Goal: Task Accomplishment & Management: Manage account settings

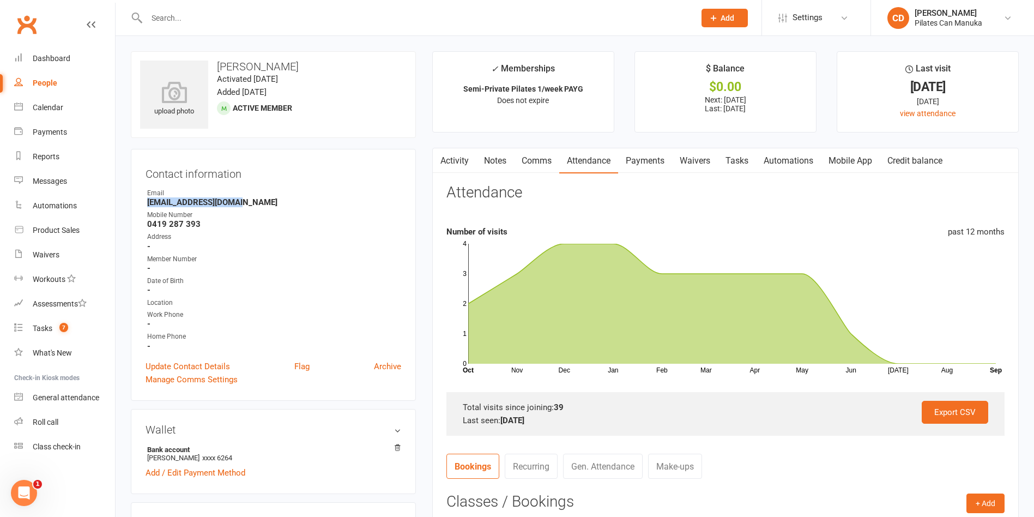
click at [499, 161] on link "Notes" at bounding box center [495, 160] width 38 height 25
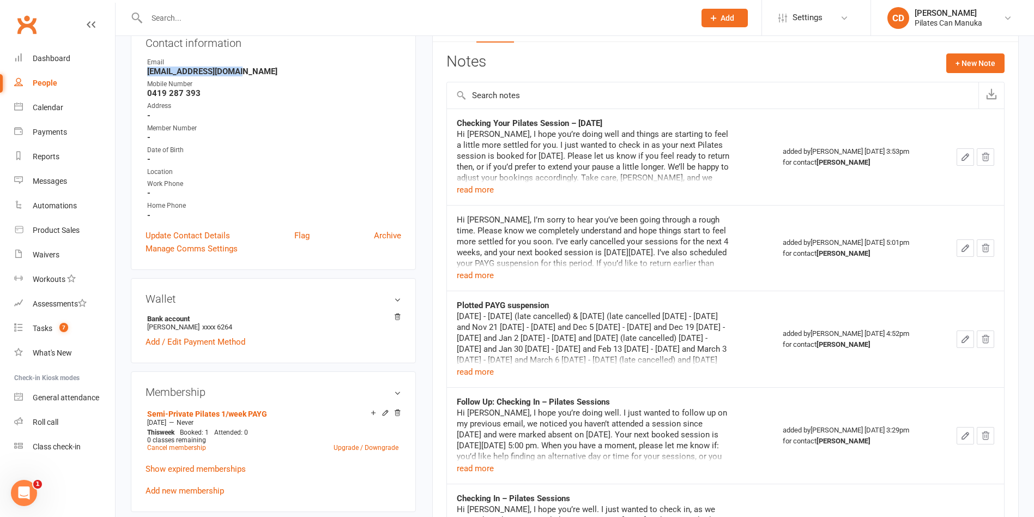
scroll to position [164, 0]
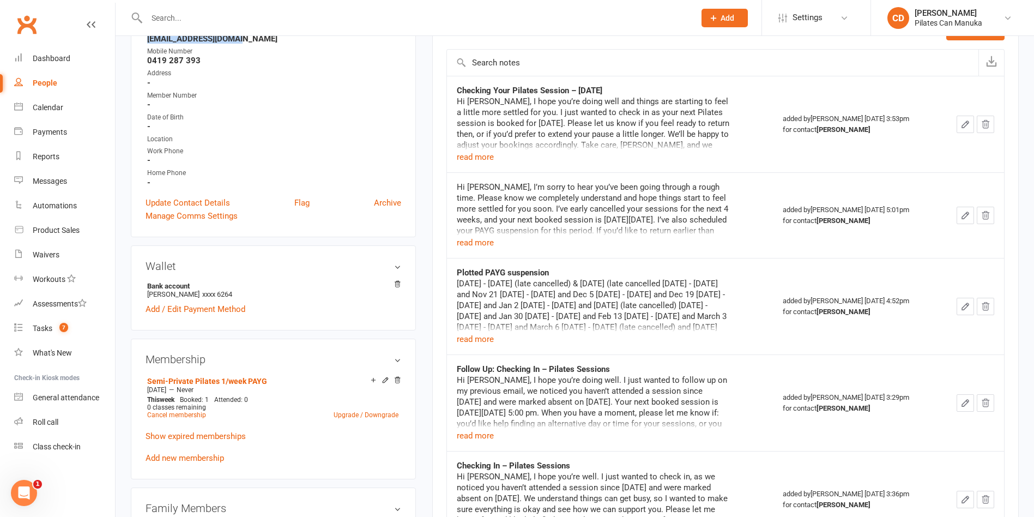
click at [961, 307] on icon "button" at bounding box center [965, 306] width 10 height 10
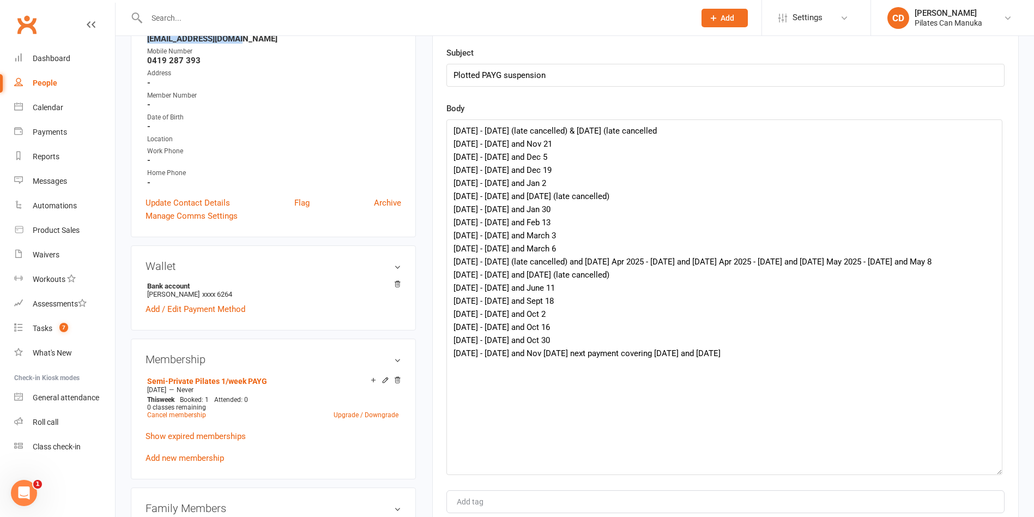
drag, startPoint x: 996, startPoint y: 152, endPoint x: 994, endPoint y: 470, distance: 318.8
click at [994, 470] on textarea "[DATE] - [DATE] (late cancelled) & [DATE] (late cancelled [DATE] - [DATE] and N…" at bounding box center [724, 296] width 556 height 355
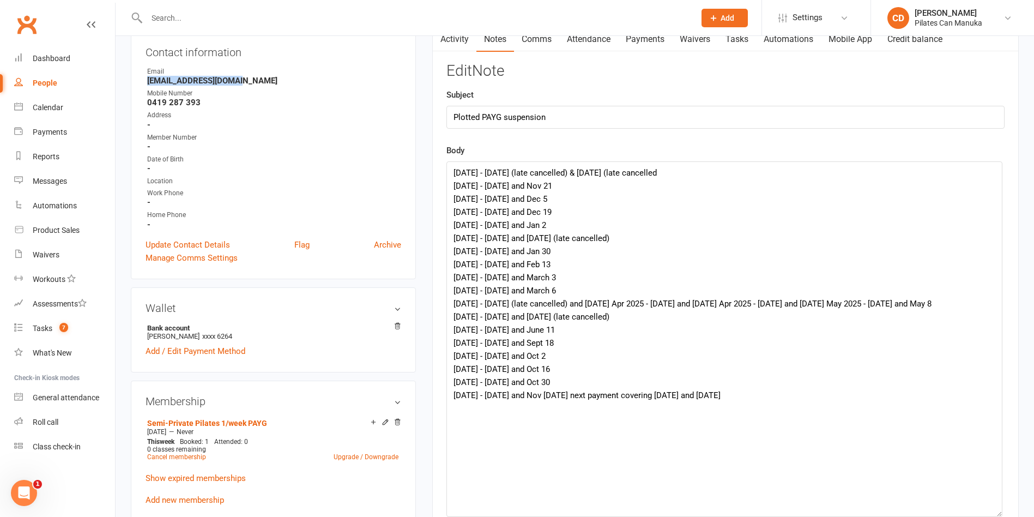
scroll to position [0, 0]
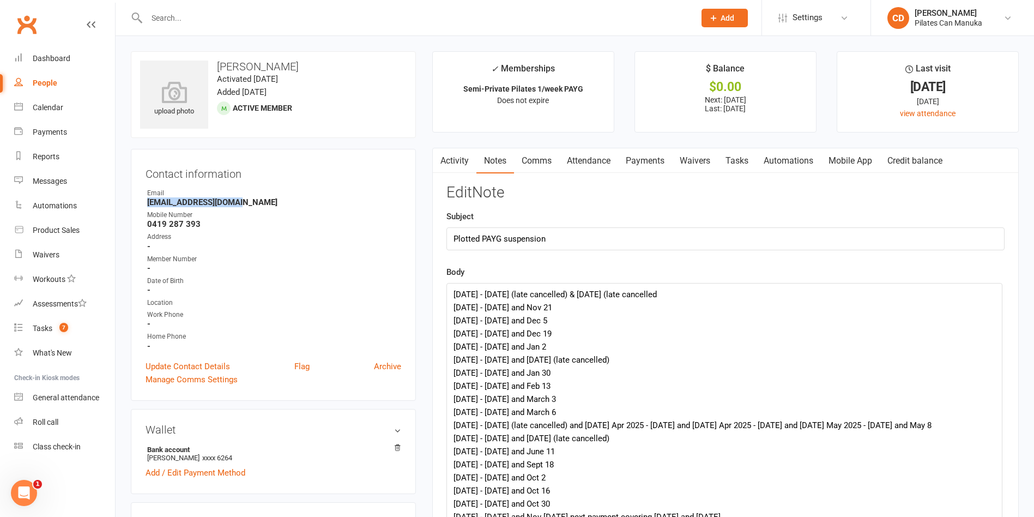
drag, startPoint x: 302, startPoint y: 66, endPoint x: 217, endPoint y: 65, distance: 85.6
click at [217, 65] on h3 "[PERSON_NAME]" at bounding box center [273, 66] width 267 height 12
copy h3 "[PERSON_NAME]"
drag, startPoint x: 716, startPoint y: 362, endPoint x: 435, endPoint y: 253, distance: 301.1
click at [435, 253] on div "Activity Notes Comms Attendance Payments Waivers Tasks Automations Mobile App C…" at bounding box center [725, 447] width 586 height 599
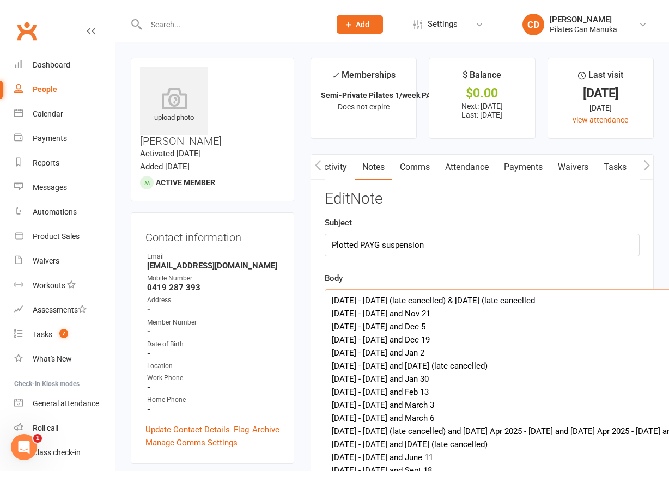
scroll to position [0, 1]
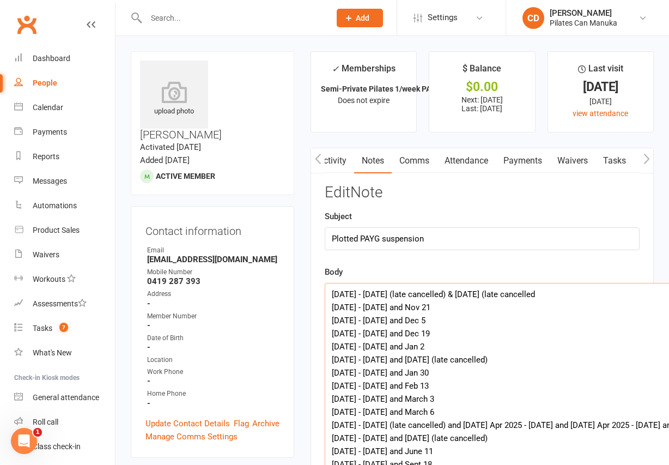
click at [485, 159] on link "Attendance" at bounding box center [466, 160] width 59 height 25
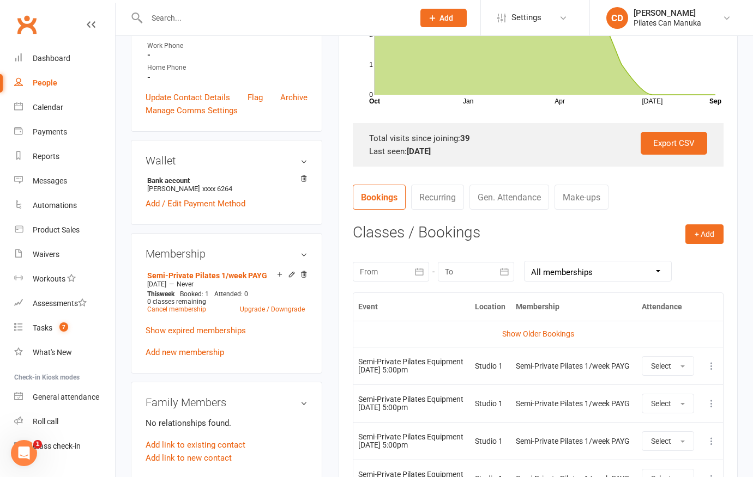
scroll to position [327, 0]
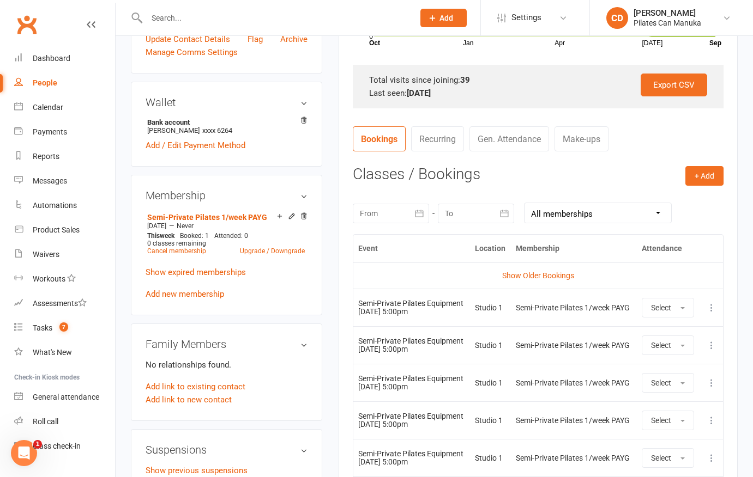
click at [706, 311] on icon at bounding box center [711, 307] width 11 height 11
click at [675, 372] on link "Remove booking" at bounding box center [663, 373] width 108 height 22
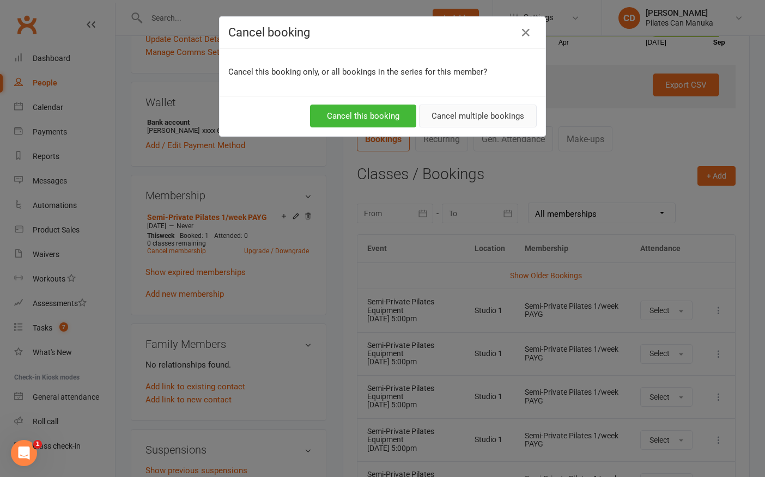
click at [476, 116] on button "Cancel multiple bookings" at bounding box center [478, 116] width 118 height 23
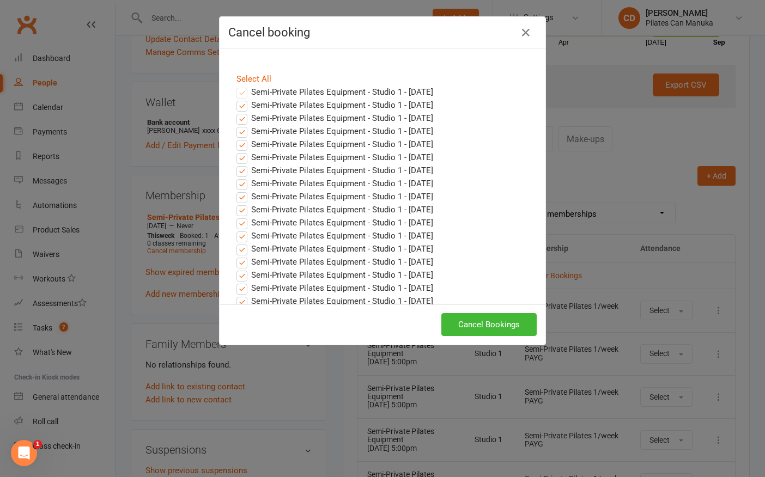
click at [253, 90] on label "Semi-Private Pilates Equipment - Studio 1 - Sep 18, 2025" at bounding box center [335, 92] width 197 height 13
click at [254, 105] on label "Semi-Private Pilates Equipment - Studio 1 - Sep 25, 2025" at bounding box center [335, 105] width 197 height 13
click at [235, 99] on input "Semi-Private Pilates Equipment - Studio 1 - Sep 25, 2025" at bounding box center [231, 99] width 7 height 0
click at [252, 78] on link "Select All" at bounding box center [254, 79] width 35 height 10
click at [257, 76] on link "Select All" at bounding box center [254, 79] width 35 height 10
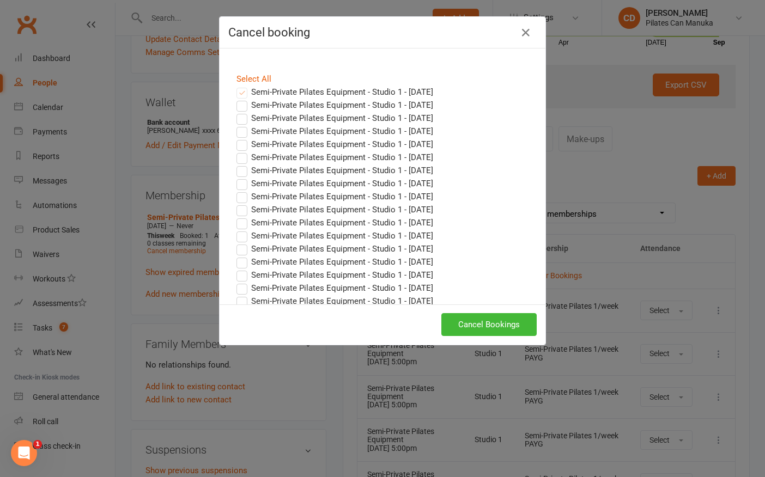
click at [401, 290] on label "Semi-Private Pilates Equipment - Studio 1 - Jan 01, 2026" at bounding box center [335, 288] width 197 height 13
click at [235, 282] on input "Semi-Private Pilates Equipment - Studio 1 - Jan 01, 2026" at bounding box center [231, 282] width 7 height 0
click at [391, 276] on label "Semi-Private Pilates Equipment - Studio 1 - Dec 25, 2025" at bounding box center [335, 275] width 197 height 13
click at [235, 269] on input "Semi-Private Pilates Equipment - Studio 1 - Dec 25, 2025" at bounding box center [231, 269] width 7 height 0
click at [385, 259] on label "Semi-Private Pilates Equipment - Studio 1 - Dec 18, 2025" at bounding box center [335, 262] width 197 height 13
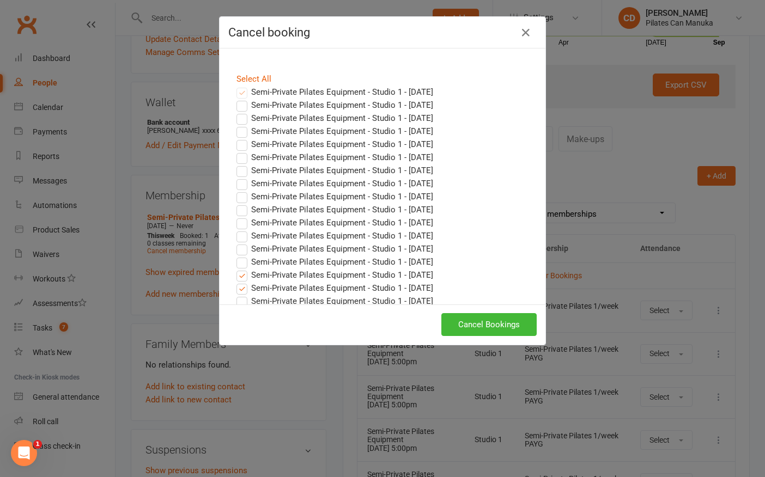
click at [235, 256] on input "Semi-Private Pilates Equipment - Studio 1 - Dec 18, 2025" at bounding box center [231, 256] width 7 height 0
click at [384, 250] on label "Semi-Private Pilates Equipment - Studio 1 - Dec 11, 2025" at bounding box center [335, 249] width 197 height 13
click at [235, 243] on input "Semi-Private Pilates Equipment - Studio 1 - Dec 11, 2025" at bounding box center [231, 243] width 7 height 0
click at [383, 235] on label "Semi-Private Pilates Equipment - Studio 1 - Dec 04, 2025" at bounding box center [335, 235] width 197 height 13
click at [235, 229] on input "Semi-Private Pilates Equipment - Studio 1 - Dec 04, 2025" at bounding box center [231, 229] width 7 height 0
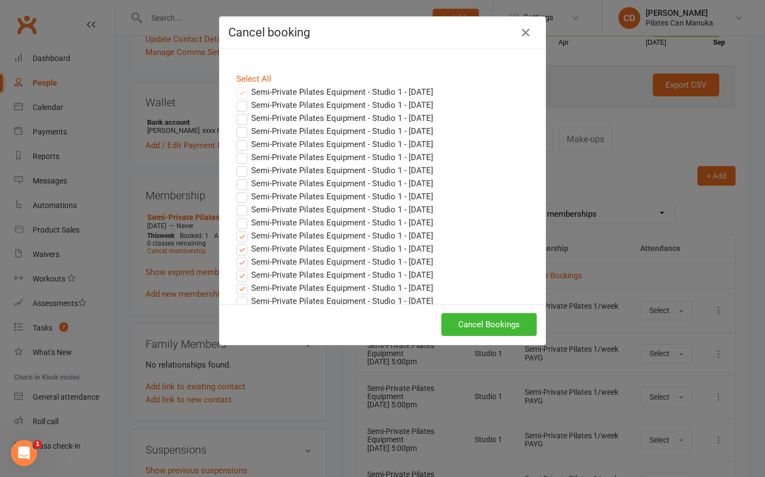
click at [382, 223] on label "Semi-Private Pilates Equipment - Studio 1 - Nov 27, 2025" at bounding box center [335, 222] width 197 height 13
click at [235, 216] on input "Semi-Private Pilates Equipment - Studio 1 - Nov 27, 2025" at bounding box center [231, 216] width 7 height 0
click at [382, 208] on label "Semi-Private Pilates Equipment - Studio 1 - Nov 20, 2025" at bounding box center [335, 209] width 197 height 13
click at [235, 203] on input "Semi-Private Pilates Equipment - Studio 1 - Nov 20, 2025" at bounding box center [231, 203] width 7 height 0
click at [382, 198] on label "Semi-Private Pilates Equipment - Studio 1 - Nov 13, 2025" at bounding box center [335, 196] width 197 height 13
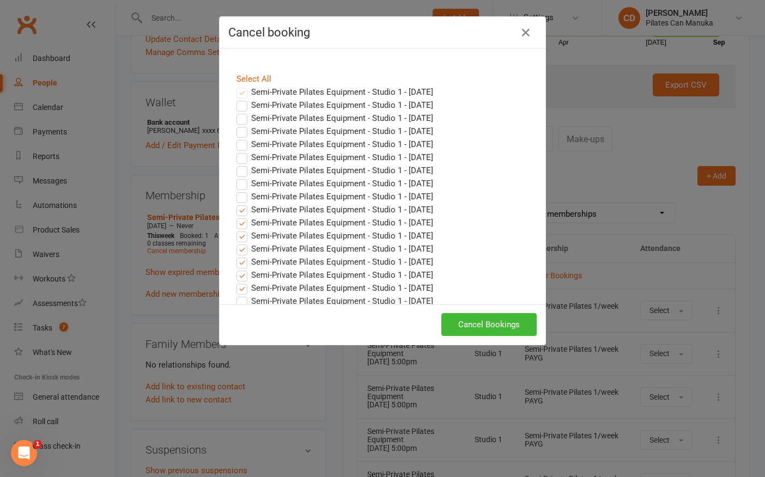
click at [235, 190] on input "Semi-Private Pilates Equipment - Studio 1 - Nov 13, 2025" at bounding box center [231, 190] width 7 height 0
click at [380, 184] on label "Semi-Private Pilates Equipment - Studio 1 - Nov 06, 2025" at bounding box center [335, 183] width 197 height 13
click at [235, 177] on input "Semi-Private Pilates Equipment - Studio 1 - Nov 06, 2025" at bounding box center [231, 177] width 7 height 0
click at [380, 173] on label "Semi-Private Pilates Equipment - Studio 1 - Oct 30, 2025" at bounding box center [335, 170] width 197 height 13
click at [235, 164] on input "Semi-Private Pilates Equipment - Studio 1 - Oct 30, 2025" at bounding box center [231, 164] width 7 height 0
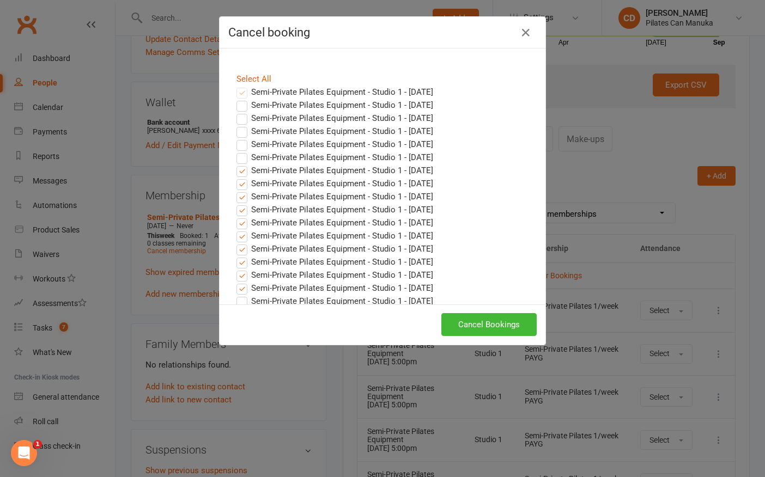
click at [381, 156] on label "Semi-Private Pilates Equipment - Studio 1 - Oct 23, 2025" at bounding box center [335, 157] width 197 height 13
click at [235, 151] on input "Semi-Private Pilates Equipment - Studio 1 - Oct 23, 2025" at bounding box center [231, 151] width 7 height 0
click at [381, 147] on label "Semi-Private Pilates Equipment - Studio 1 - Oct 16, 2025" at bounding box center [335, 144] width 197 height 13
click at [235, 138] on input "Semi-Private Pilates Equipment - Studio 1 - Oct 16, 2025" at bounding box center [231, 138] width 7 height 0
click at [381, 138] on label "Semi-Private Pilates Equipment - Studio 1 - Oct 16, 2025" at bounding box center [335, 144] width 197 height 13
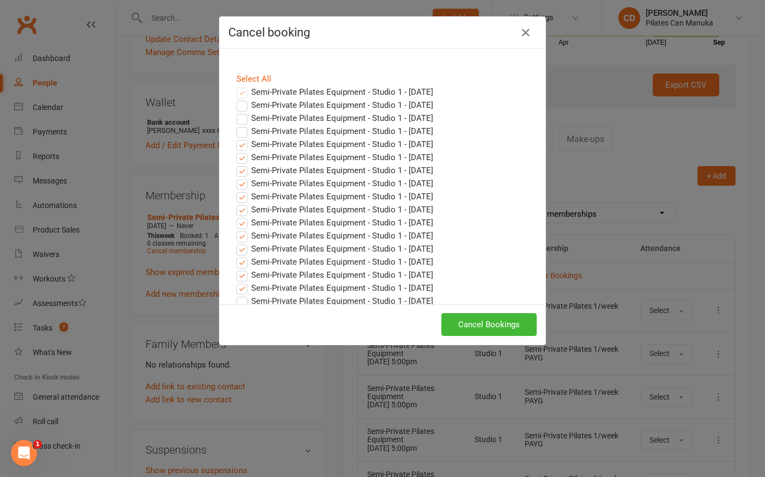
click at [235, 138] on input "Semi-Private Pilates Equipment - Studio 1 - Oct 16, 2025" at bounding box center [231, 138] width 7 height 0
click at [380, 122] on label "Semi-Private Pilates Equipment - Studio 1 - Oct 02, 2025" at bounding box center [335, 118] width 197 height 13
click at [235, 112] on input "Semi-Private Pilates Equipment - Studio 1 - Oct 02, 2025" at bounding box center [231, 112] width 7 height 0
click at [380, 105] on label "Semi-Private Pilates Equipment - Studio 1 - Sep 25, 2025" at bounding box center [335, 105] width 197 height 13
click at [235, 99] on input "Semi-Private Pilates Equipment - Studio 1 - Sep 25, 2025" at bounding box center [231, 99] width 7 height 0
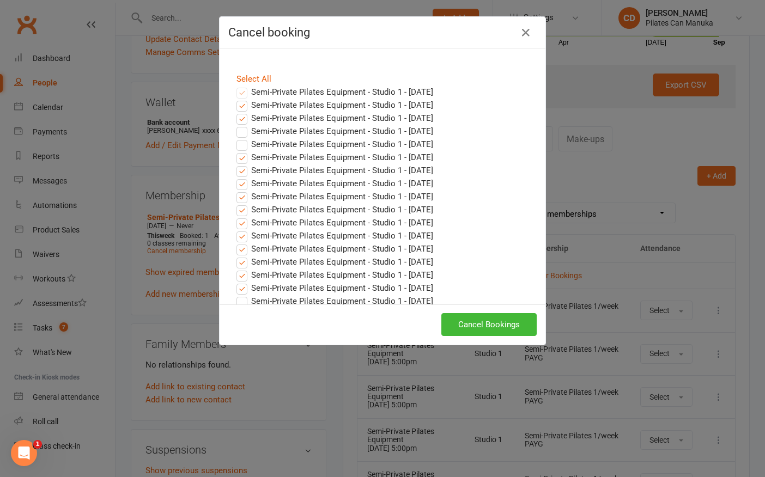
click at [285, 130] on label "Semi-Private Pilates Equipment - Studio 1 - Oct 09, 2025" at bounding box center [335, 131] width 197 height 13
click at [235, 125] on input "Semi-Private Pilates Equipment - Studio 1 - Oct 09, 2025" at bounding box center [231, 125] width 7 height 0
click at [283, 147] on label "Semi-Private Pilates Equipment - Studio 1 - Oct 16, 2025" at bounding box center [335, 144] width 197 height 13
click at [235, 138] on input "Semi-Private Pilates Equipment - Studio 1 - Oct 16, 2025" at bounding box center [231, 138] width 7 height 0
click at [465, 332] on button "Cancel Bookings" at bounding box center [488, 324] width 95 height 23
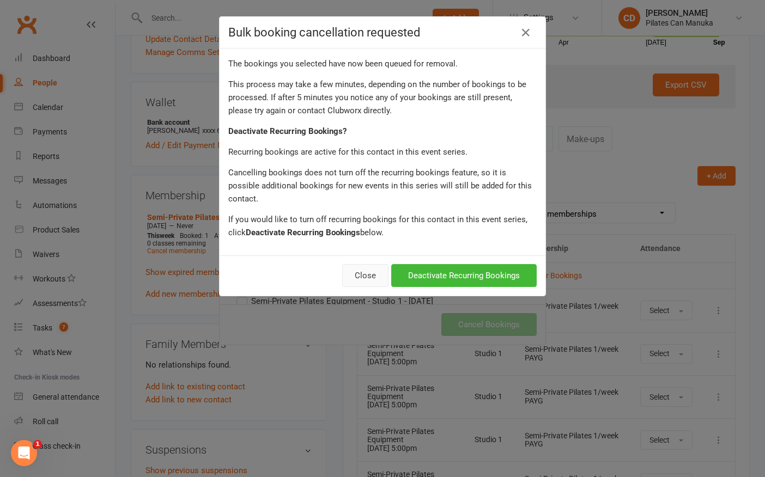
click at [344, 265] on button "Close" at bounding box center [365, 275] width 46 height 23
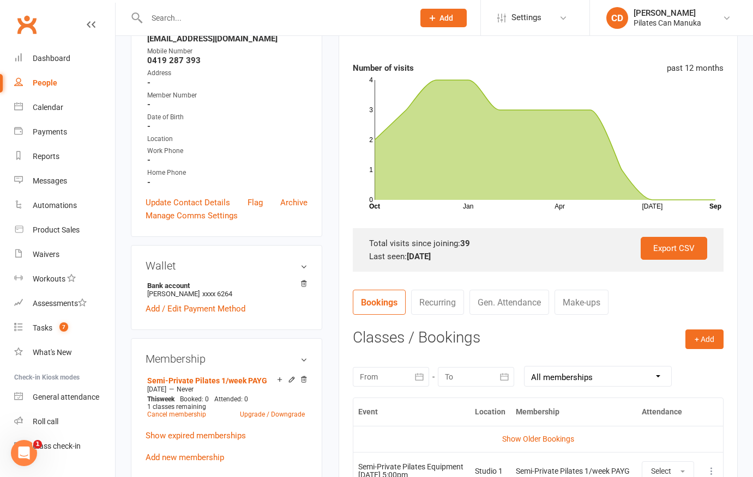
scroll to position [0, 0]
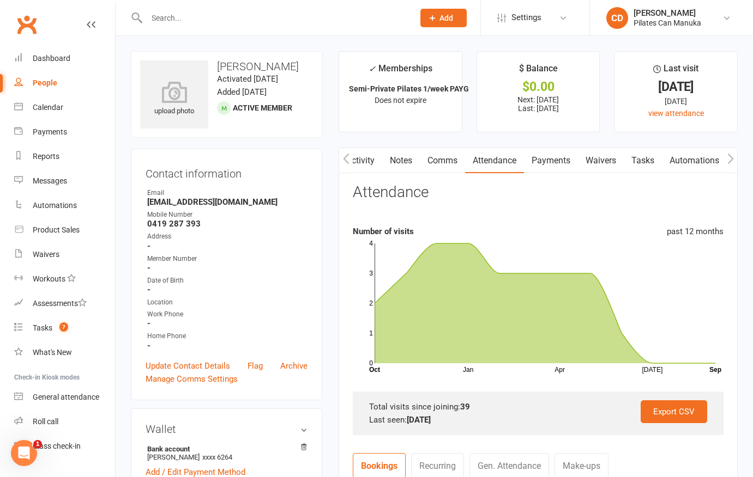
drag, startPoint x: 305, startPoint y: 58, endPoint x: 220, endPoint y: 67, distance: 86.0
click at [220, 67] on div "upload photo Ramila Varendran Activated 29 April, 2024 Added 22 April, 2024 Act…" at bounding box center [226, 94] width 191 height 87
copy h3 "[PERSON_NAME]"
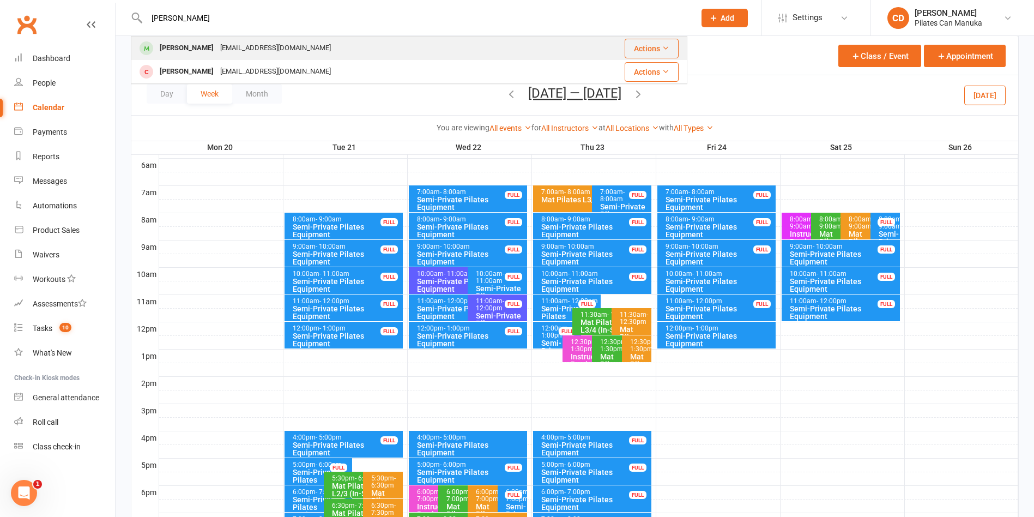
type input "[PERSON_NAME]"
click at [294, 38] on div "[PERSON_NAME] [EMAIL_ADDRESS][DOMAIN_NAME]" at bounding box center [345, 48] width 426 height 22
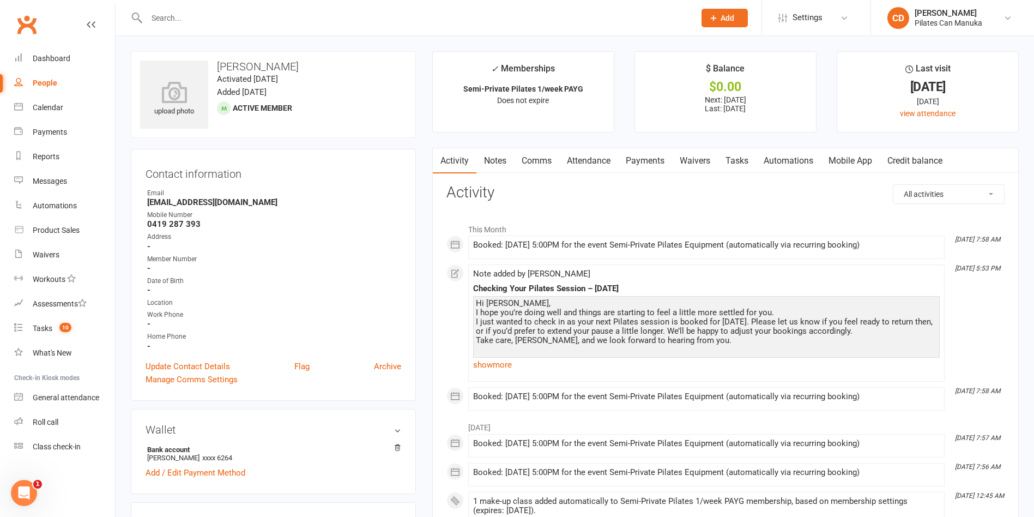
click at [643, 155] on link "Payments" at bounding box center [645, 160] width 54 height 25
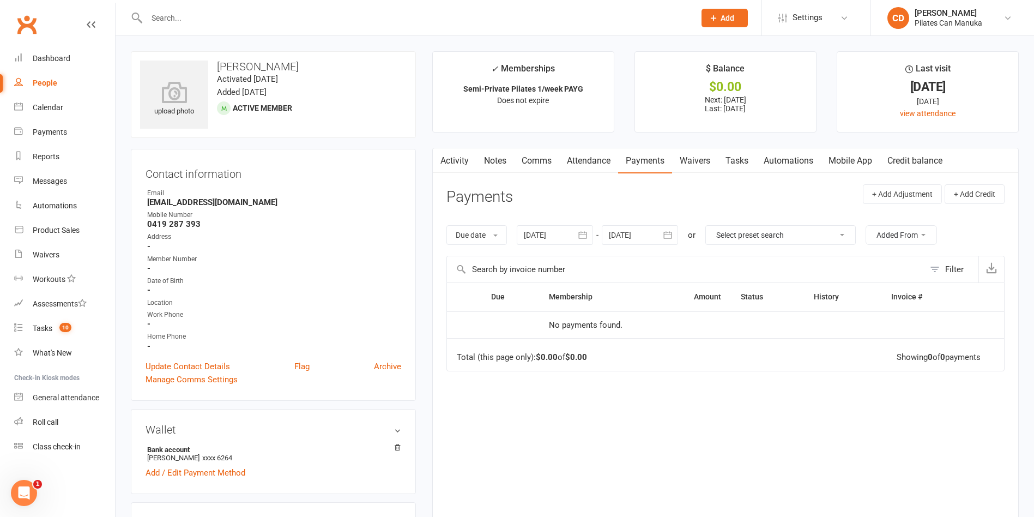
click at [553, 228] on div at bounding box center [555, 235] width 76 height 20
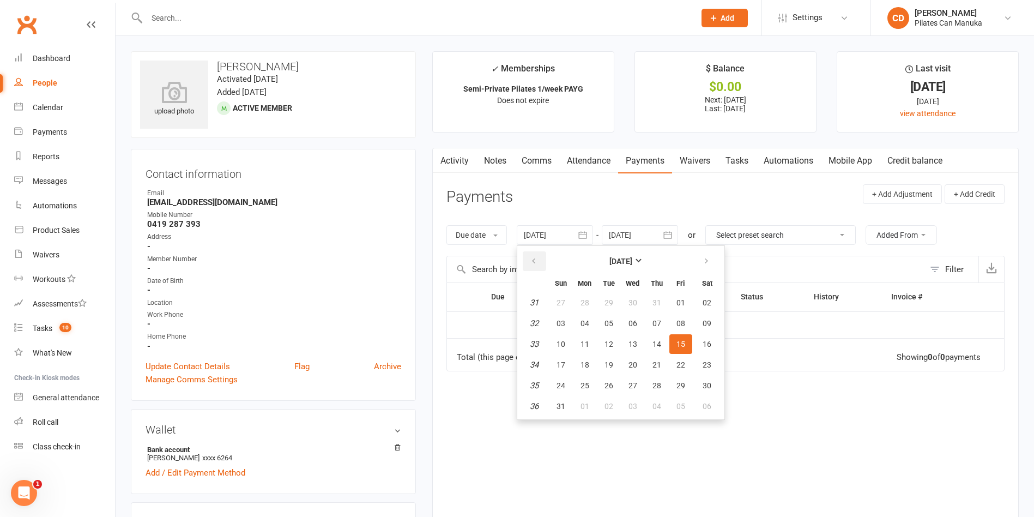
click at [536, 259] on icon "button" at bounding box center [534, 261] width 8 height 9
click at [612, 305] on span "01" at bounding box center [608, 302] width 9 height 9
type input "[DATE]"
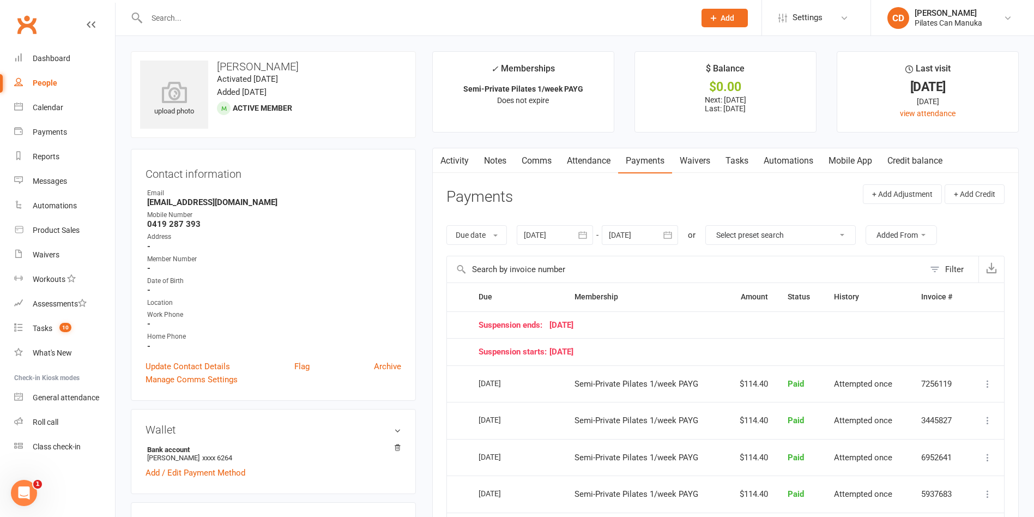
click at [489, 159] on link "Notes" at bounding box center [495, 160] width 38 height 25
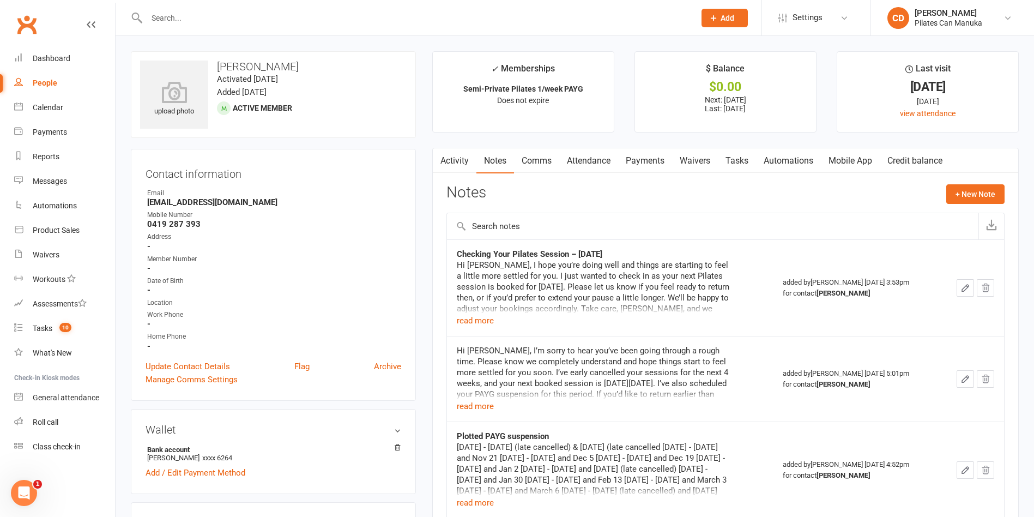
click at [646, 158] on link "Payments" at bounding box center [645, 160] width 54 height 25
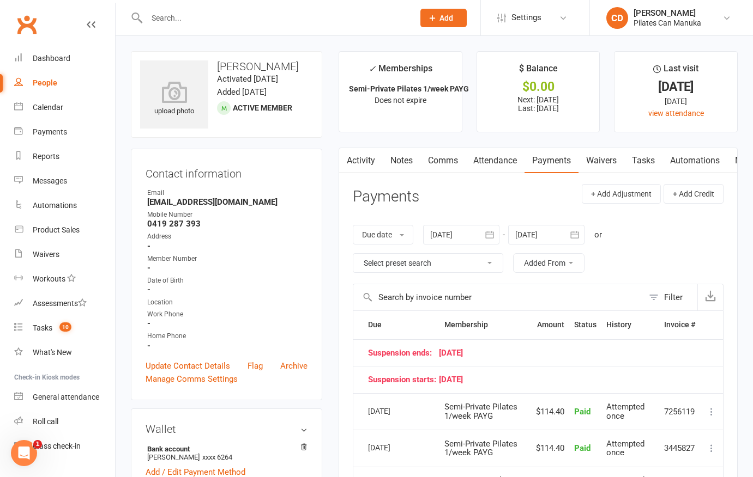
click at [501, 162] on link "Attendance" at bounding box center [494, 160] width 59 height 25
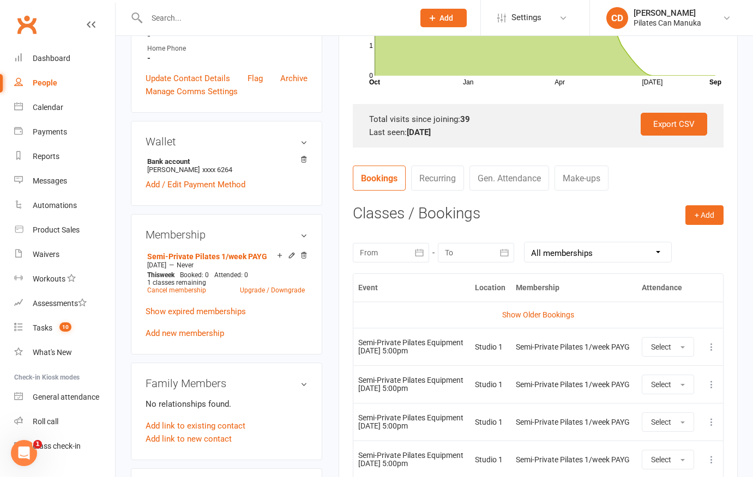
scroll to position [409, 0]
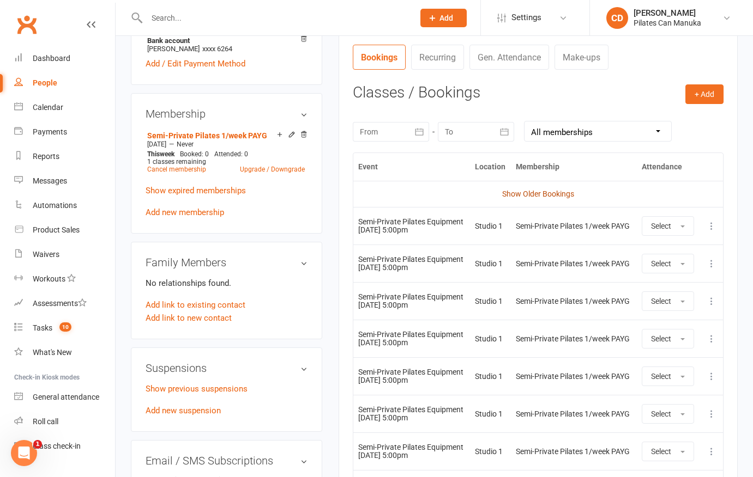
click at [550, 196] on link "Show Older Bookings" at bounding box center [538, 194] width 72 height 9
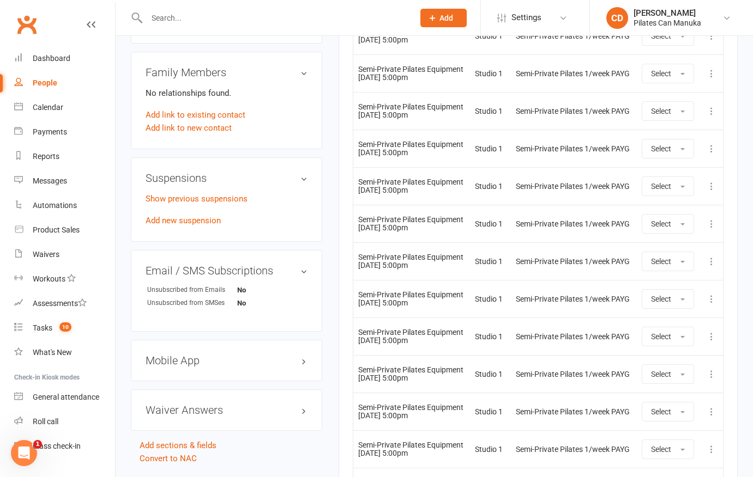
scroll to position [318, 0]
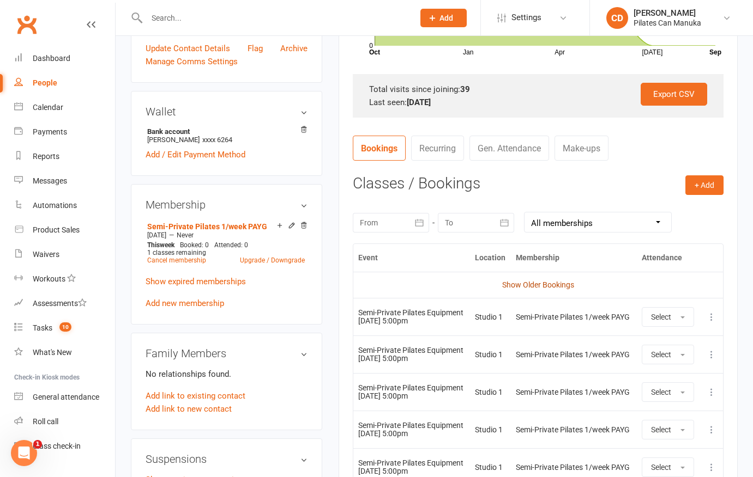
click at [564, 285] on link "Show Older Bookings" at bounding box center [538, 285] width 72 height 9
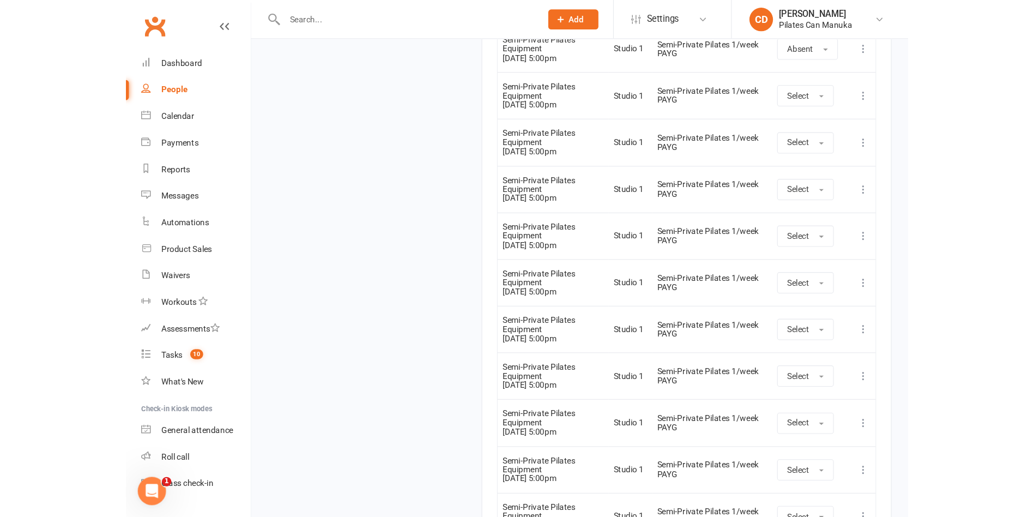
scroll to position [2616, 0]
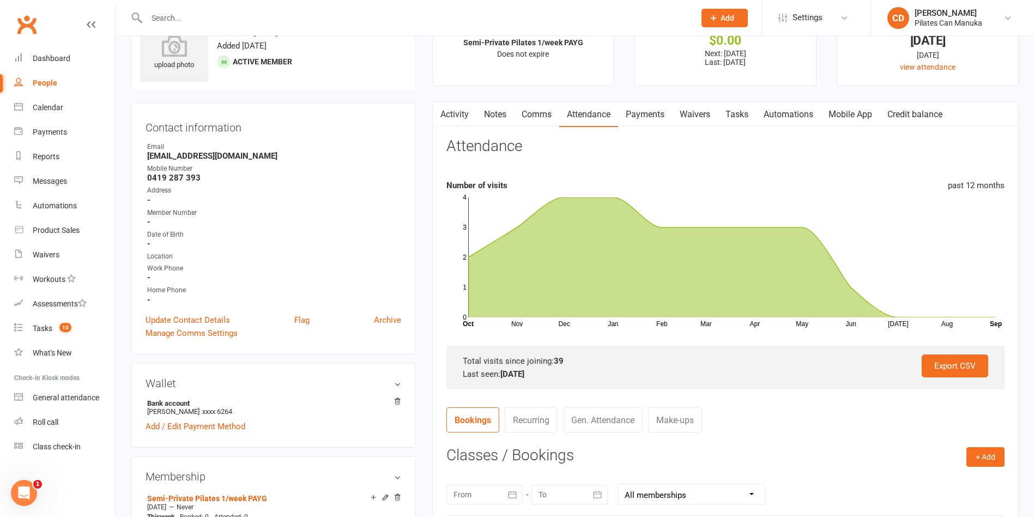
scroll to position [0, 0]
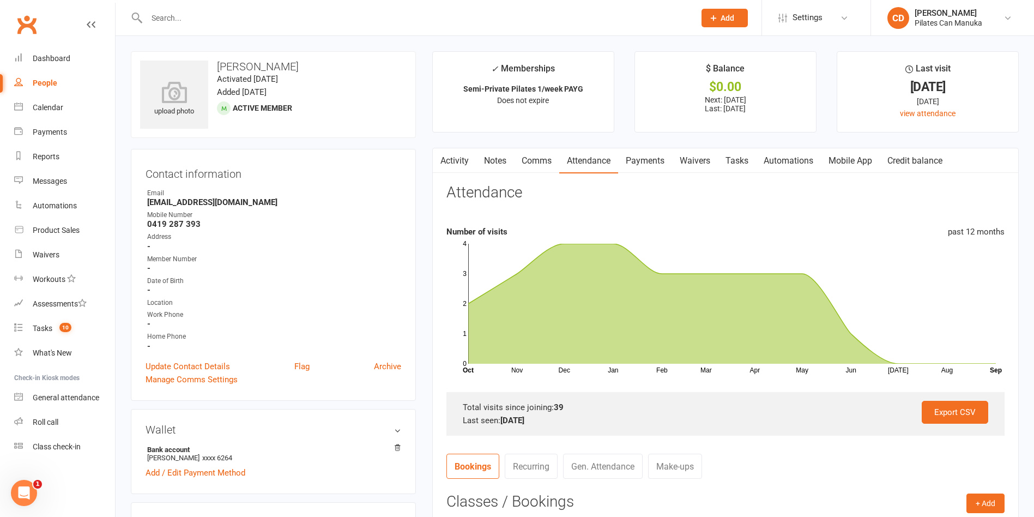
click at [506, 170] on link "Notes" at bounding box center [495, 160] width 38 height 25
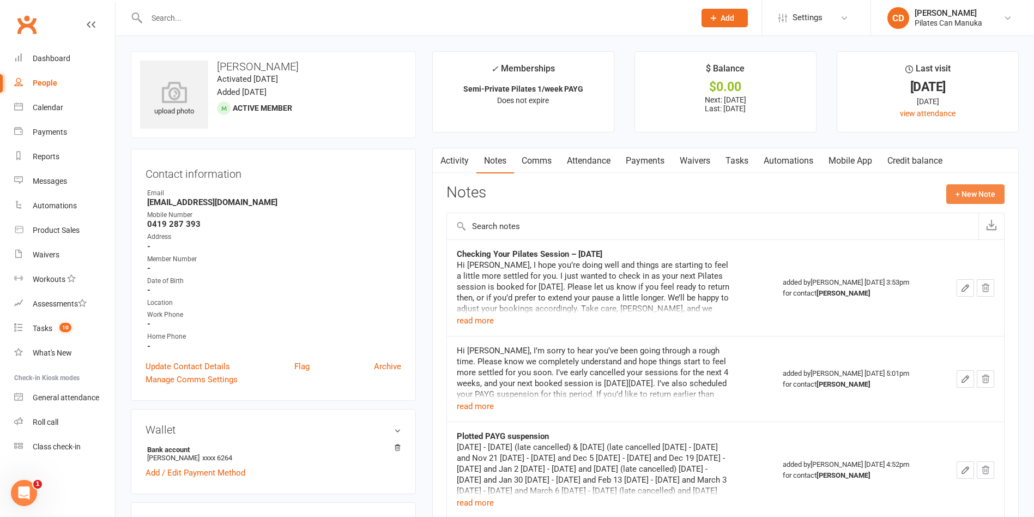
click at [974, 194] on button "+ New Note" at bounding box center [975, 194] width 58 height 20
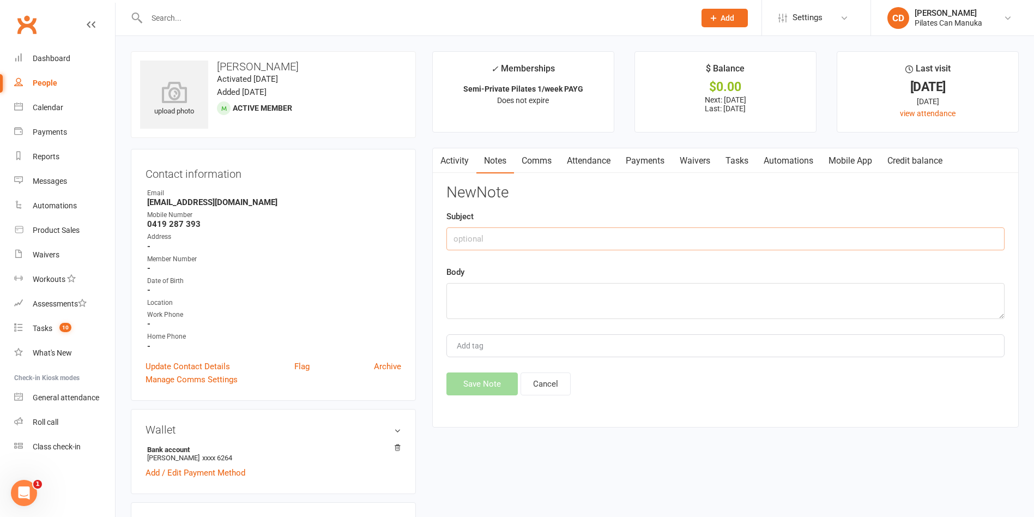
click at [625, 239] on input "text" at bounding box center [725, 238] width 558 height 23
type input "Plotted PAYG suspension"
click at [615, 294] on textarea at bounding box center [725, 301] width 558 height 36
paste textarea "[DATE] - [DATE] (late cancelled) & [DATE] (late cancelled [DATE] - [DATE] and N…"
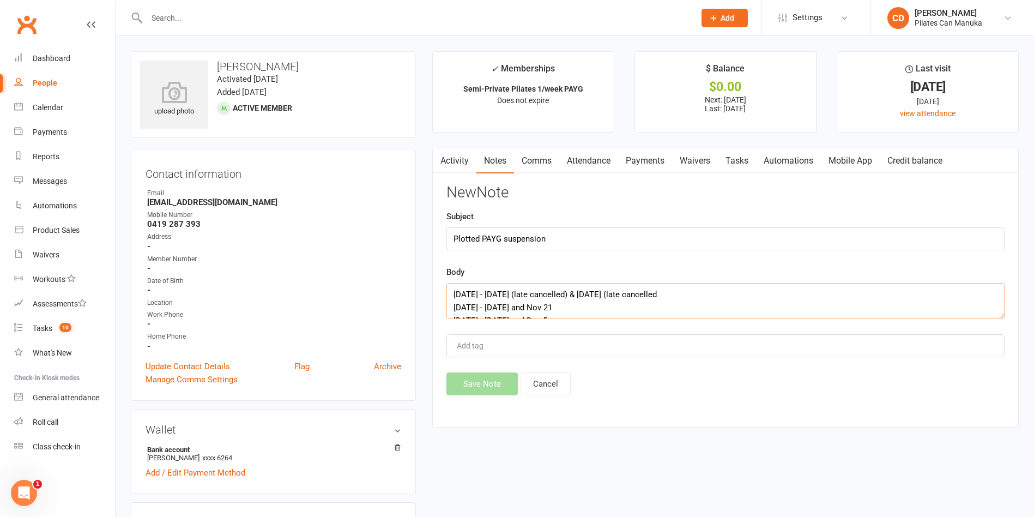
scroll to position [269, 0]
type textarea "[DATE] - [DATE] (late cancelled) & [DATE] (late cancelled [DATE] - [DATE] and N…"
click at [507, 383] on button "Save Note" at bounding box center [481, 383] width 71 height 23
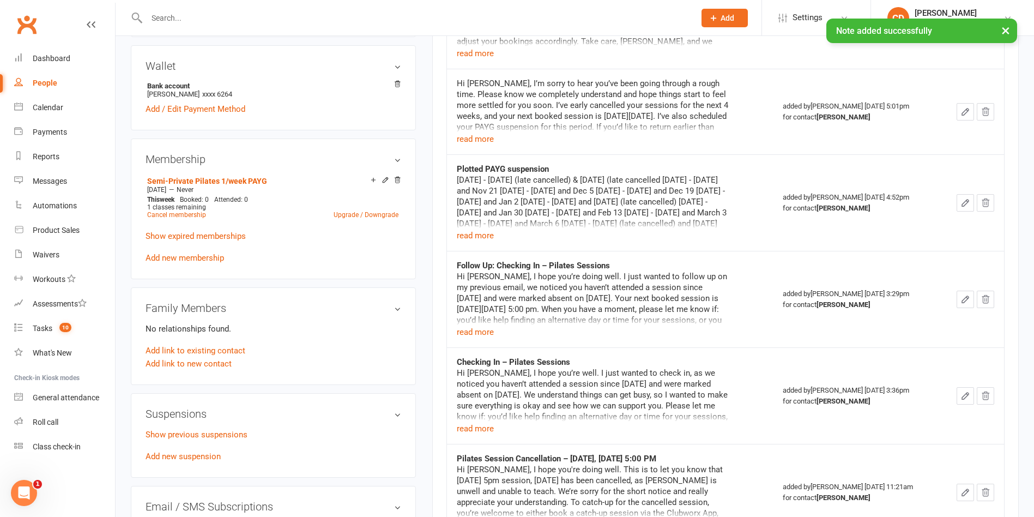
scroll to position [327, 0]
